Goal: Book appointment/travel/reservation

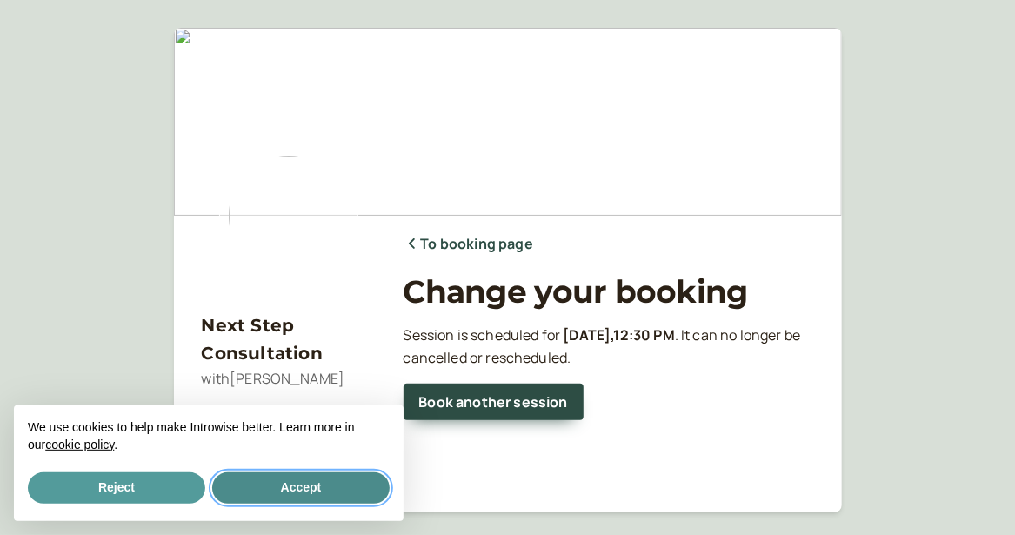
click at [320, 495] on button "Accept" at bounding box center [300, 487] width 177 height 31
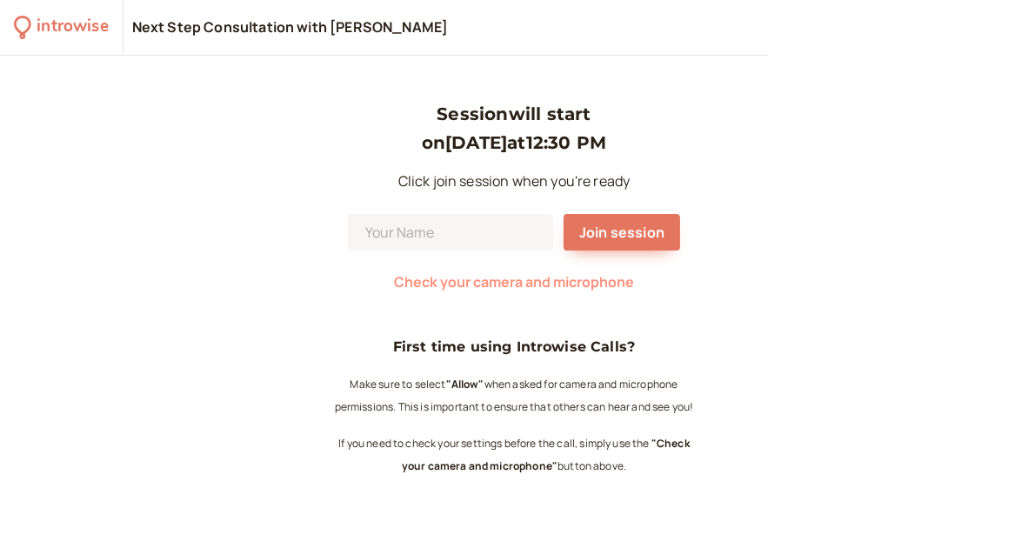
click at [527, 287] on span "Check your camera and microphone" at bounding box center [514, 281] width 240 height 19
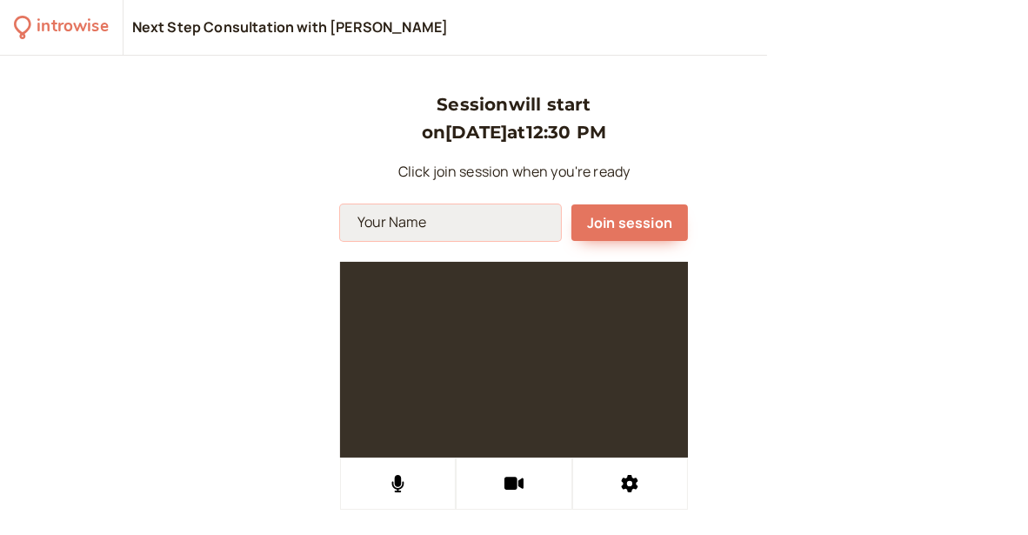
click at [451, 222] on input at bounding box center [450, 222] width 221 height 37
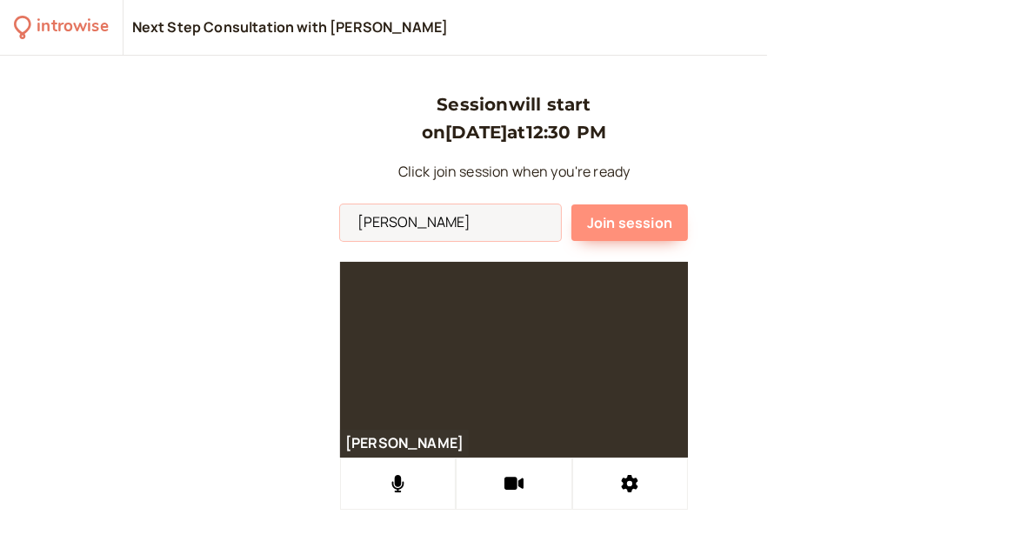
type input "[PERSON_NAME]"
click at [599, 218] on span "Join session" at bounding box center [629, 222] width 85 height 19
